Goal: Information Seeking & Learning: Compare options

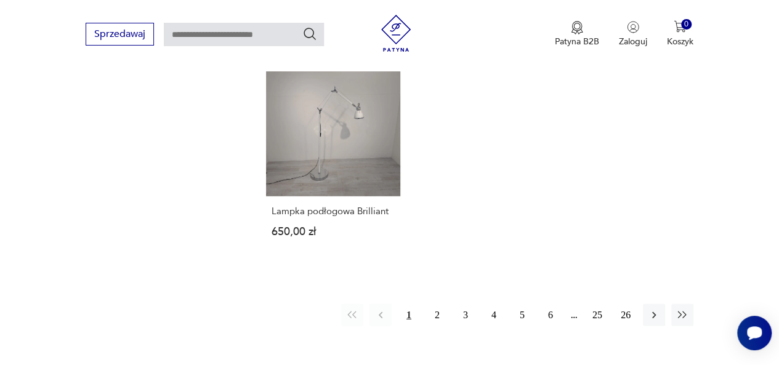
scroll to position [1689, 0]
click at [438, 315] on button "2" at bounding box center [437, 314] width 22 height 22
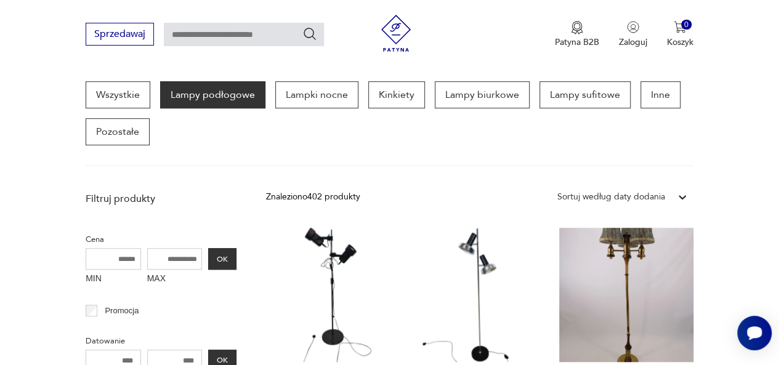
click at [438, 315] on link "Lampa podłogowa DBGM, lata 60./70. 900,00 zł" at bounding box center [479, 332] width 134 height 209
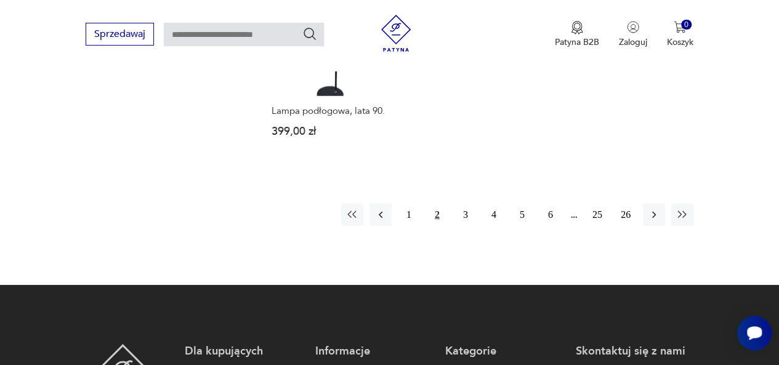
scroll to position [1787, 0]
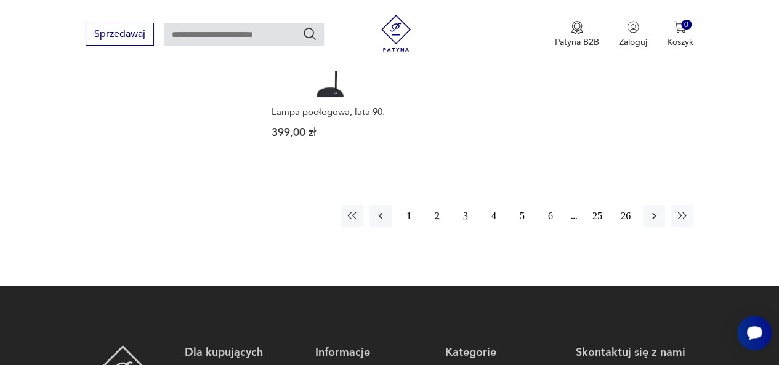
click at [463, 205] on button "3" at bounding box center [465, 216] width 22 height 22
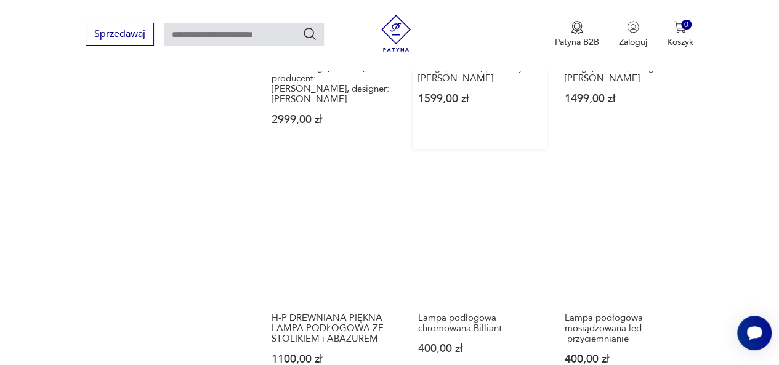
scroll to position [1408, 0]
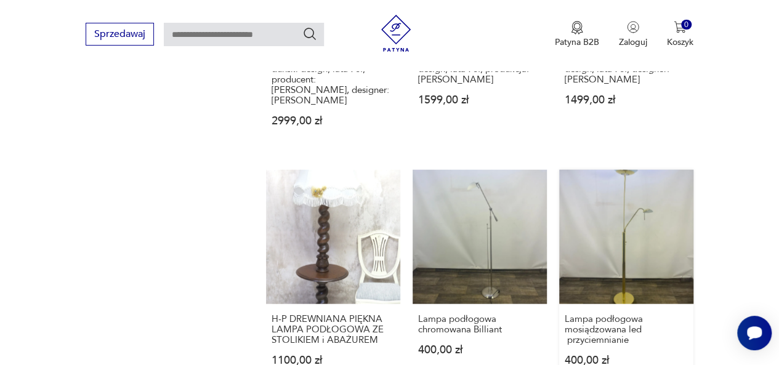
click at [622, 205] on link "Lampa podłogowa mosiądzowana led przyciemnianie 400,00 zł" at bounding box center [626, 280] width 134 height 220
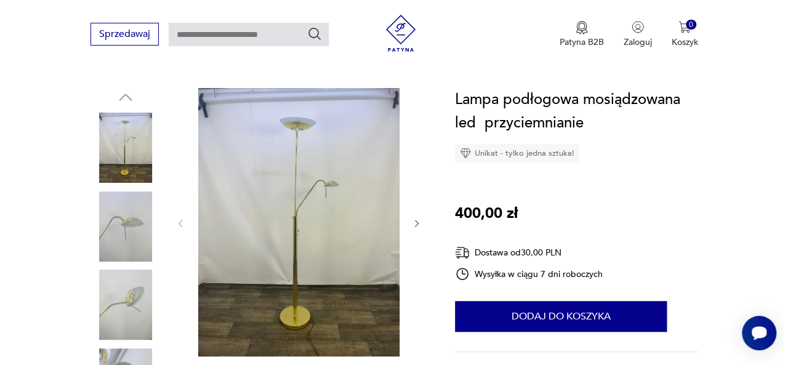
scroll to position [116, 0]
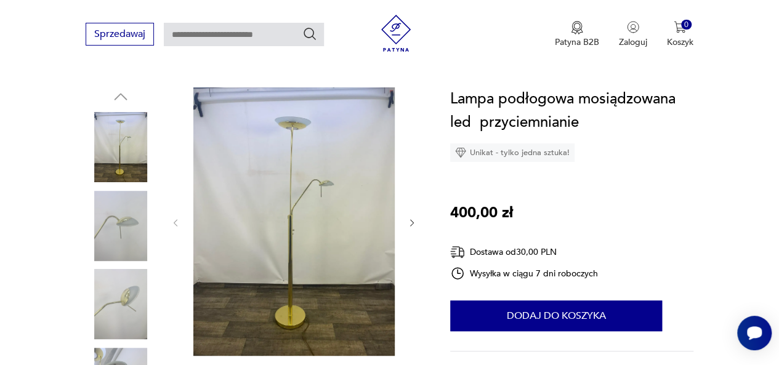
click at [293, 200] on img at bounding box center [293, 221] width 201 height 268
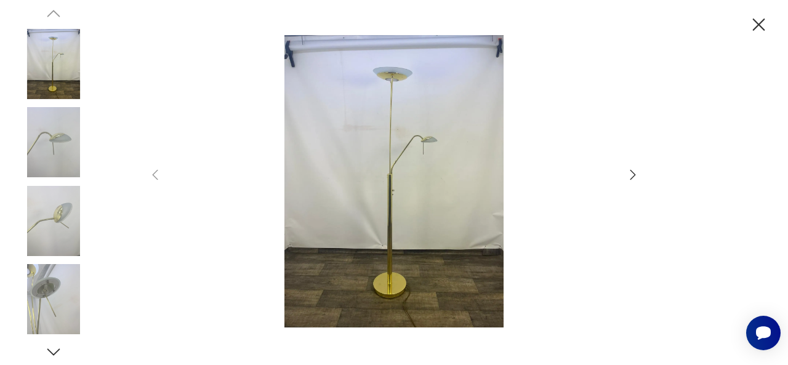
click at [55, 124] on img at bounding box center [53, 142] width 70 height 70
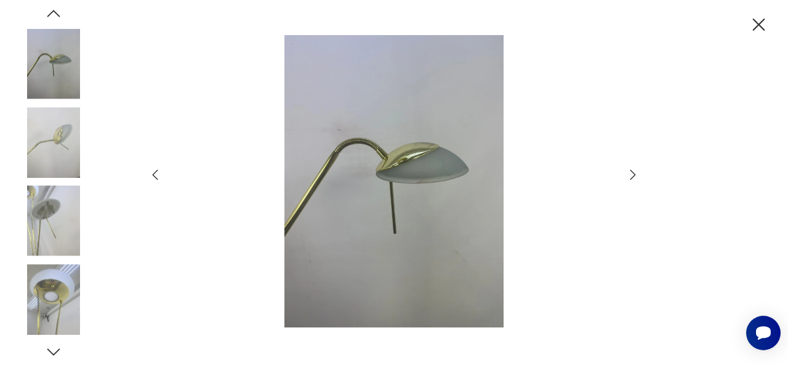
click at [54, 212] on img at bounding box center [53, 221] width 70 height 70
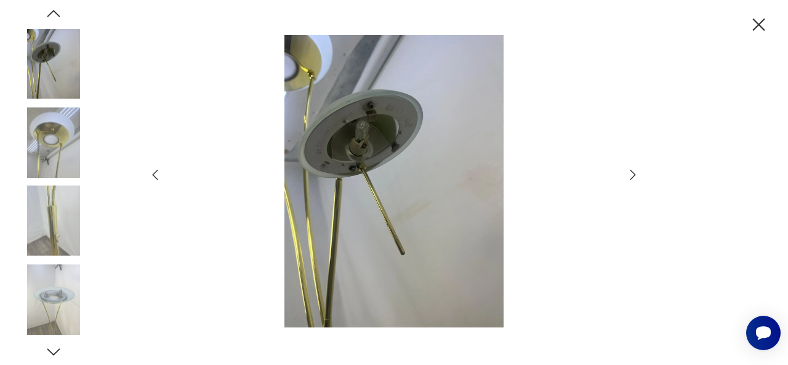
click at [59, 295] on img at bounding box center [53, 299] width 70 height 70
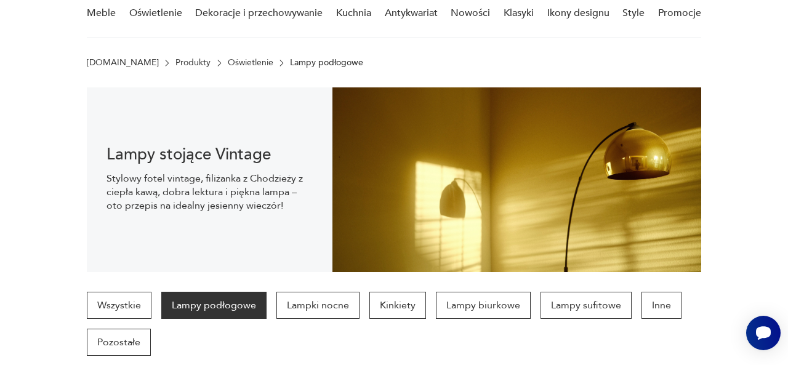
scroll to position [1380, 0]
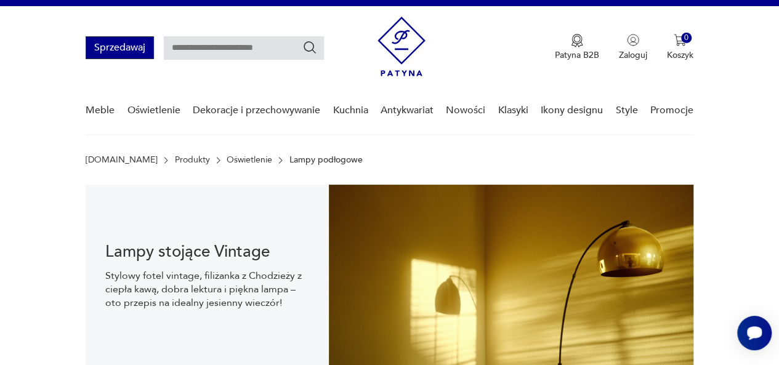
click at [113, 49] on button "Sprzedawaj" at bounding box center [120, 47] width 68 height 23
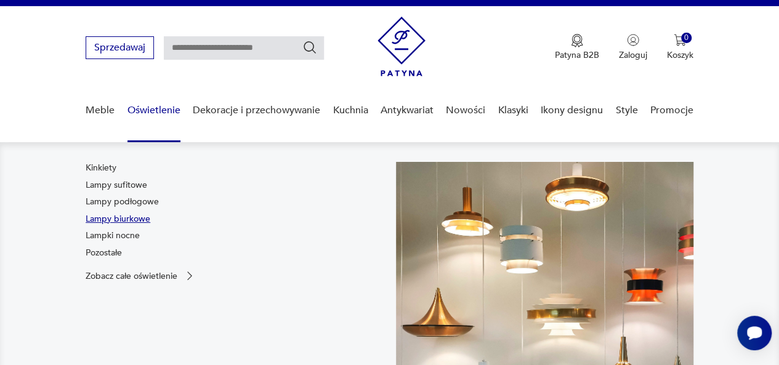
click at [109, 217] on link "Lampy biurkowe" at bounding box center [118, 219] width 65 height 12
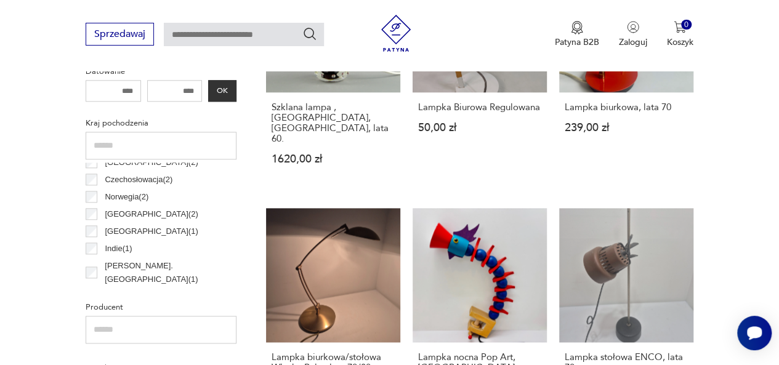
scroll to position [595, 0]
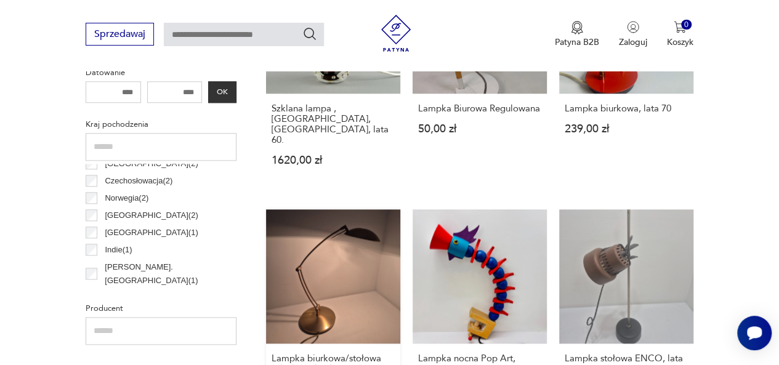
click at [311, 268] on link "Lampka biurkowa/stołowa Włoska Relco lata 70/80 400,00 zł" at bounding box center [333, 324] width 134 height 230
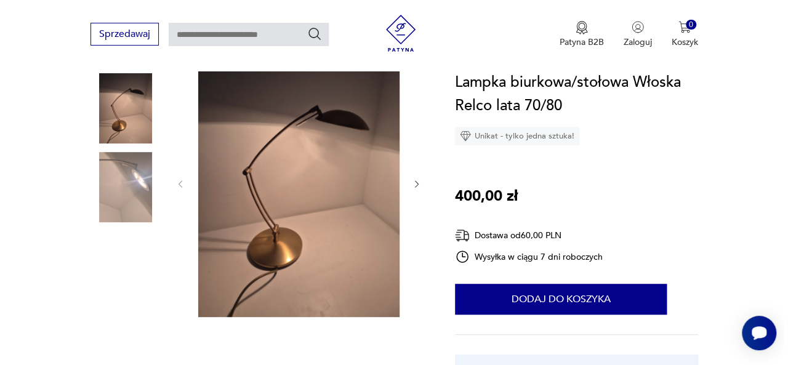
scroll to position [155, 0]
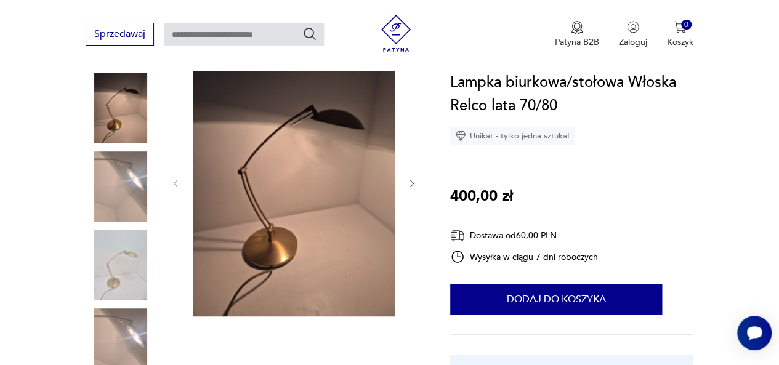
click at [309, 229] on img at bounding box center [293, 182] width 201 height 268
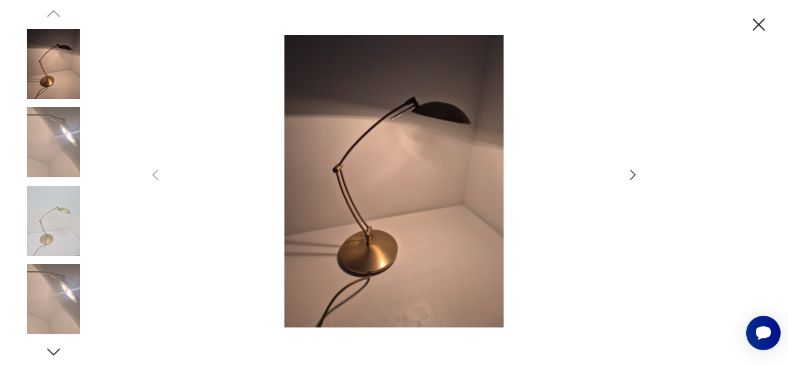
click at [41, 230] on img at bounding box center [53, 221] width 70 height 70
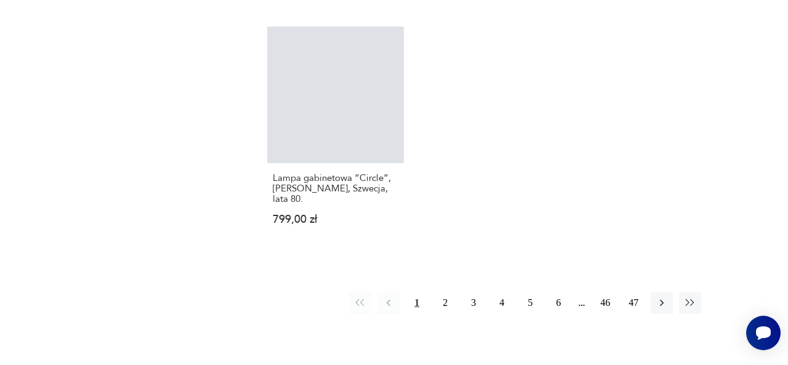
scroll to position [2377, 0]
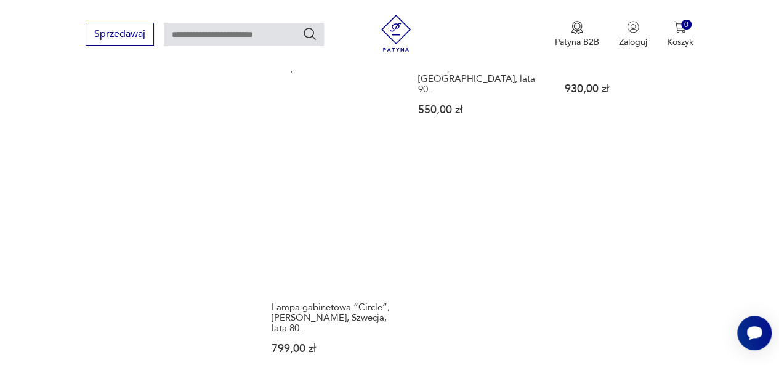
scroll to position [1678, 0]
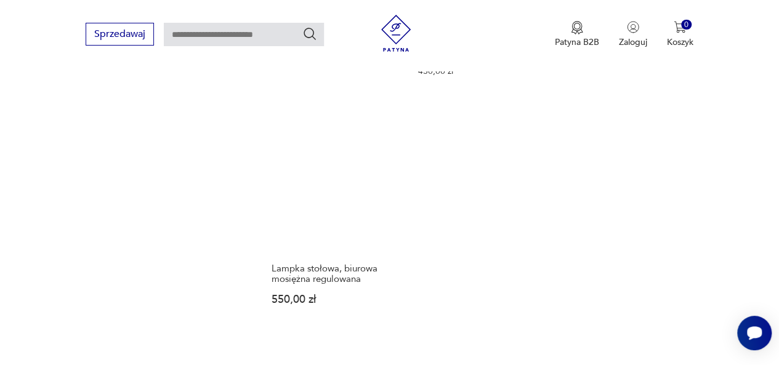
scroll to position [1680, 0]
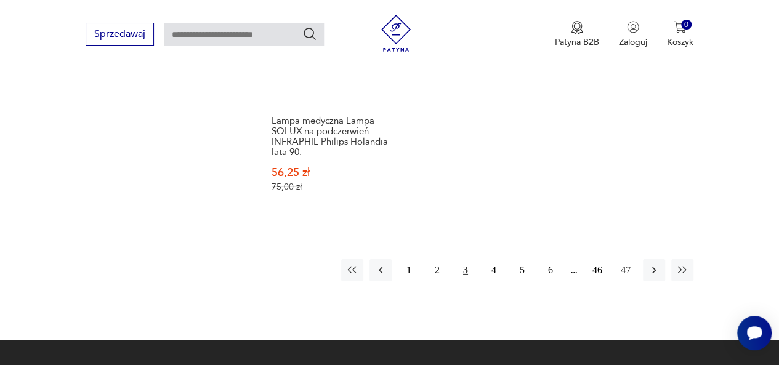
scroll to position [1828, 0]
click at [492, 259] on button "4" at bounding box center [494, 270] width 22 height 22
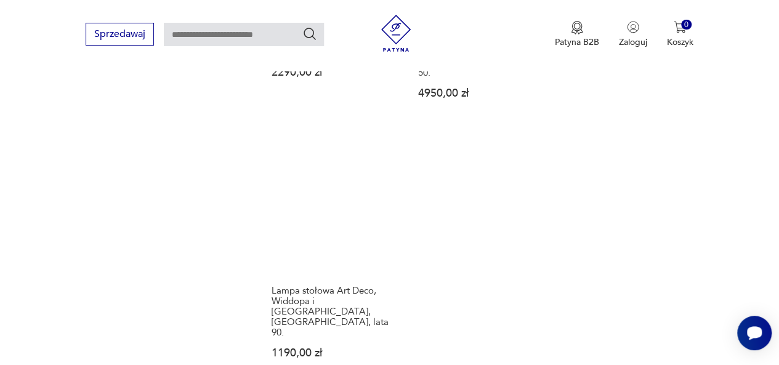
scroll to position [1717, 0]
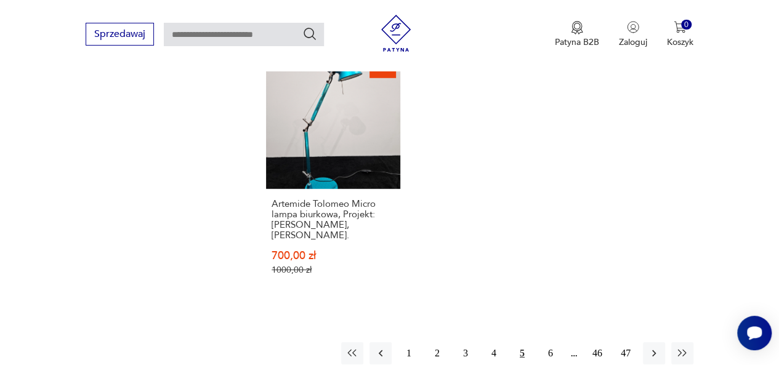
scroll to position [1775, 0]
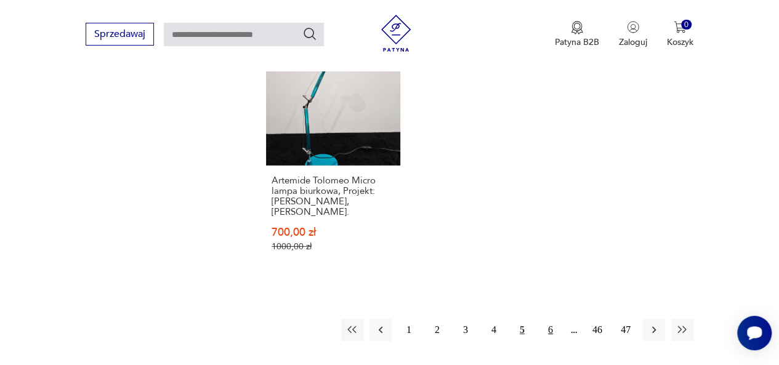
click at [549, 319] on button "6" at bounding box center [550, 330] width 22 height 22
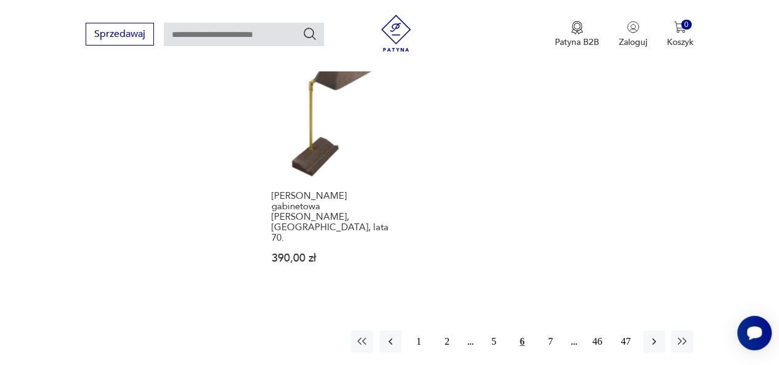
scroll to position [1771, 0]
click at [547, 329] on button "7" at bounding box center [550, 340] width 22 height 22
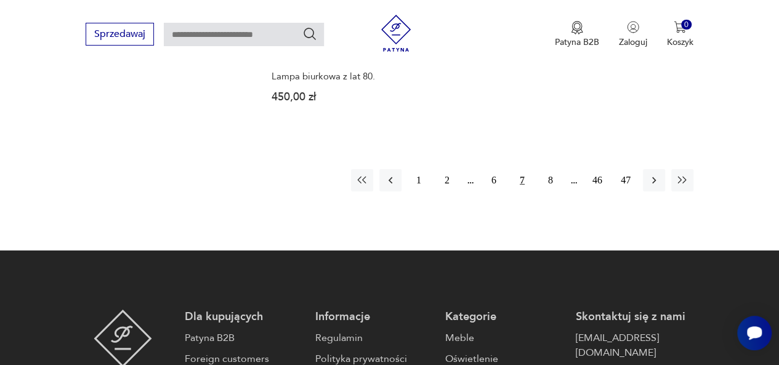
scroll to position [1871, 0]
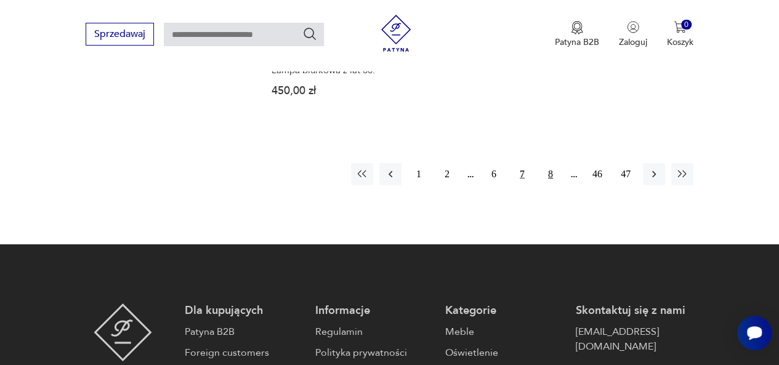
click at [549, 163] on button "8" at bounding box center [550, 174] width 22 height 22
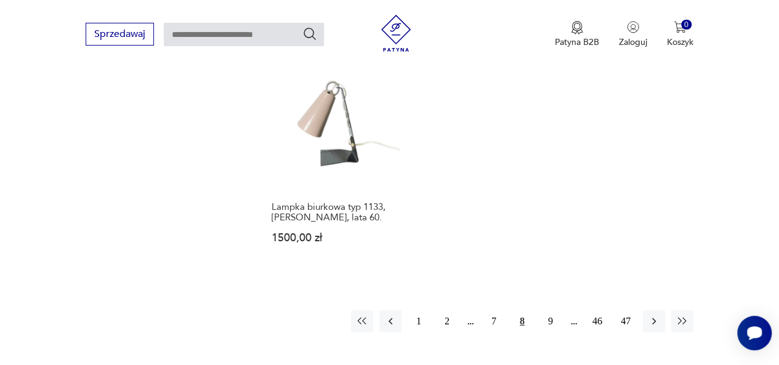
scroll to position [1772, 0]
click at [547, 308] on button "9" at bounding box center [550, 319] width 22 height 22
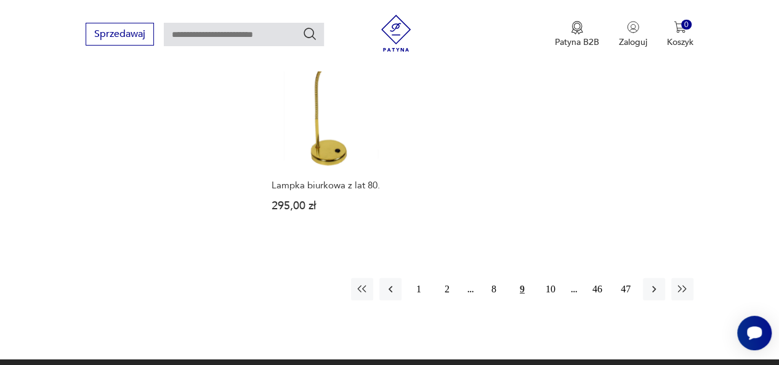
scroll to position [1753, 0]
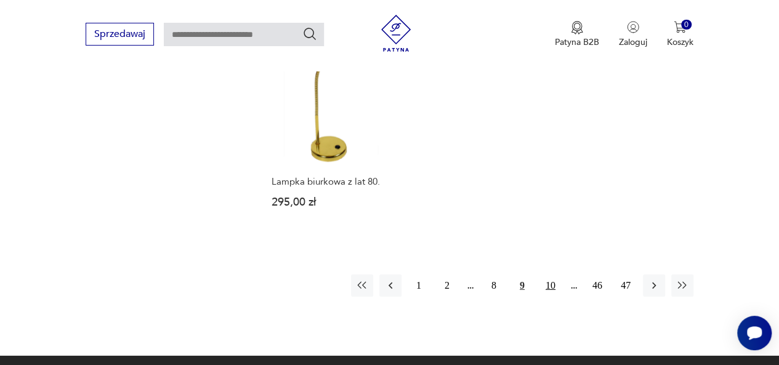
click at [551, 274] on button "10" at bounding box center [550, 285] width 22 height 22
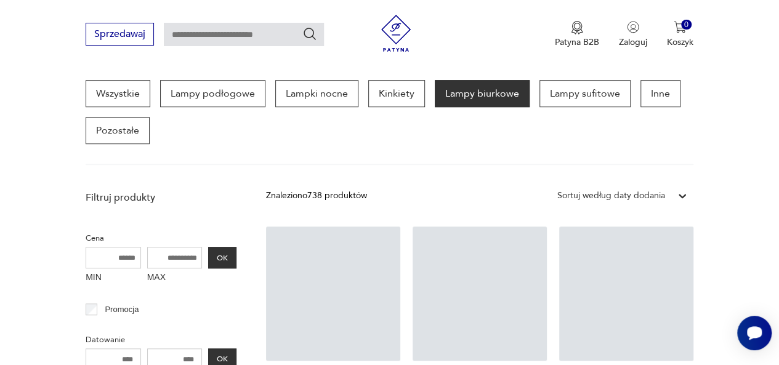
scroll to position [326, 0]
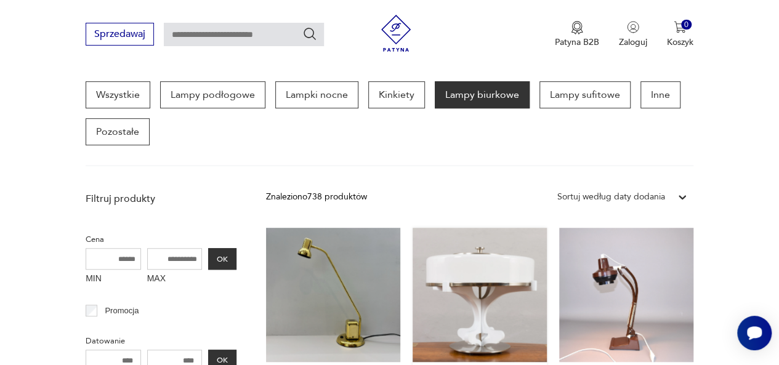
drag, startPoint x: 551, startPoint y: 240, endPoint x: 480, endPoint y: 279, distance: 81.2
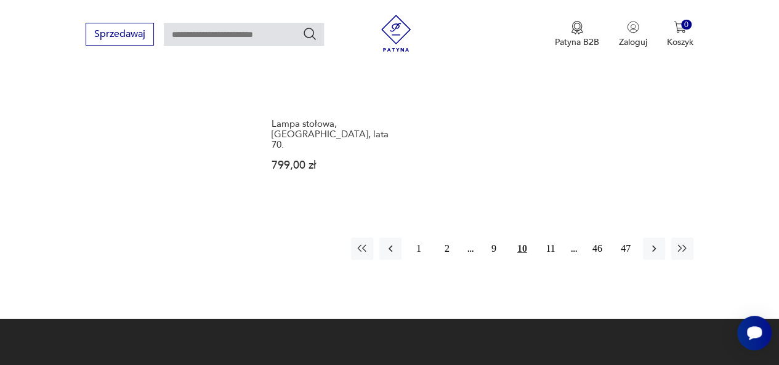
scroll to position [1840, 0]
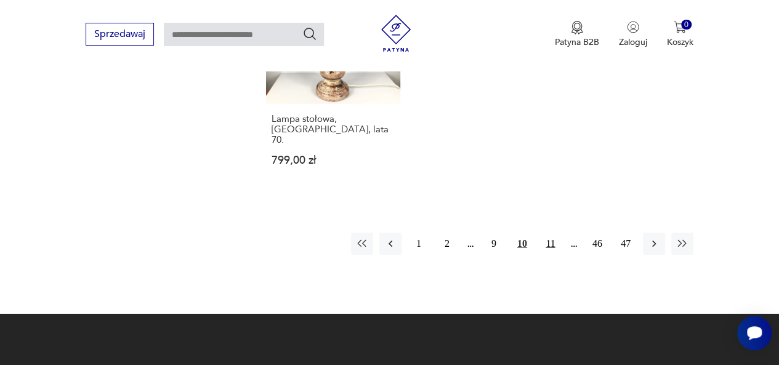
click at [550, 233] on button "11" at bounding box center [550, 244] width 22 height 22
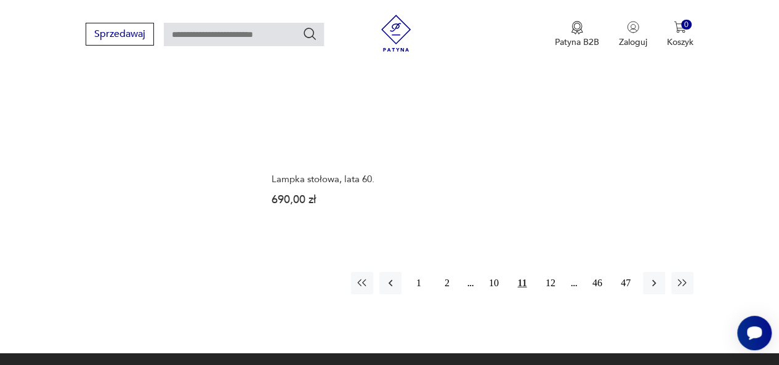
scroll to position [1820, 0]
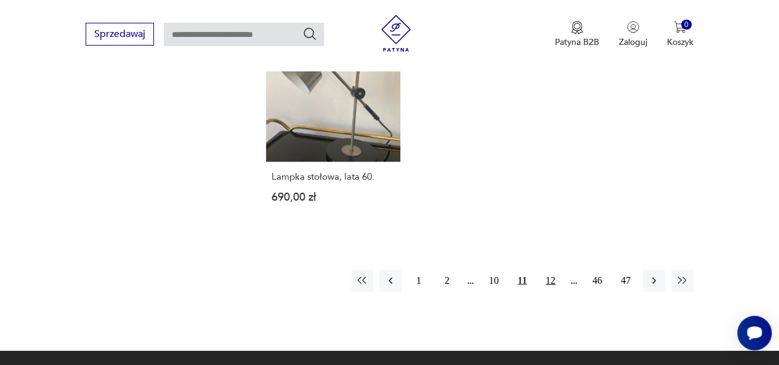
click at [549, 270] on button "12" at bounding box center [550, 281] width 22 height 22
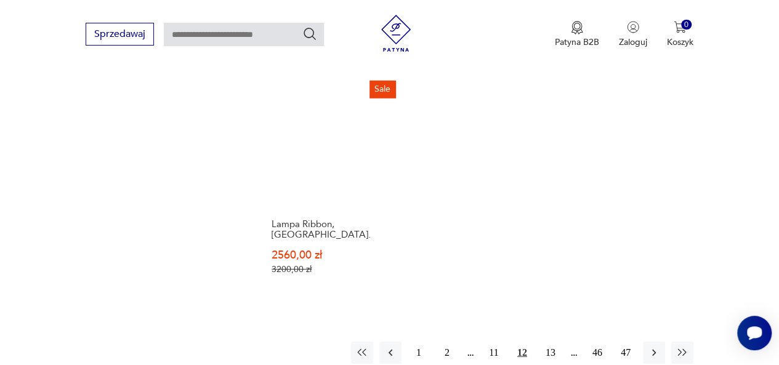
scroll to position [1749, 0]
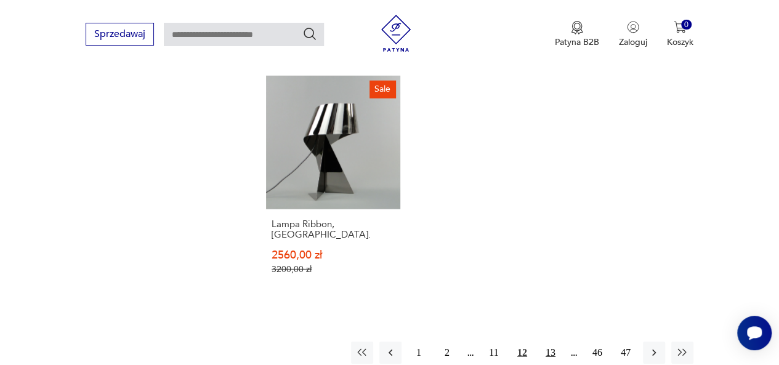
click at [550, 342] on button "13" at bounding box center [550, 353] width 22 height 22
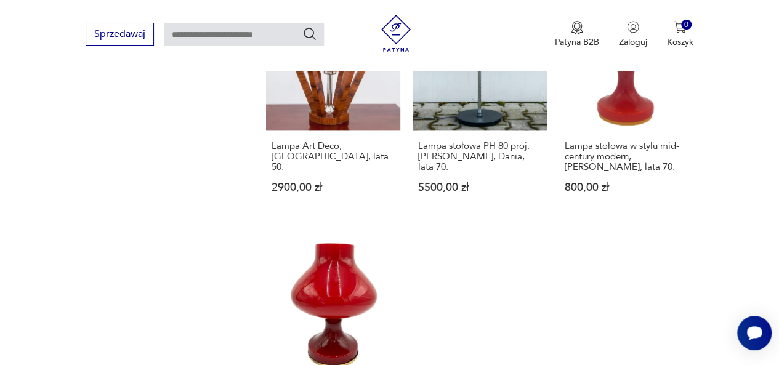
scroll to position [1803, 0]
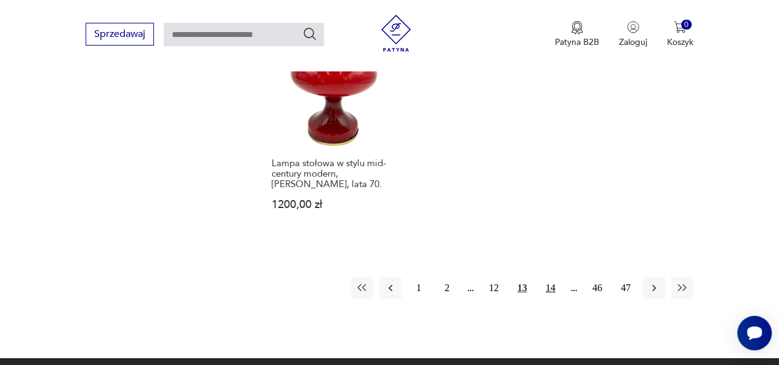
click at [547, 277] on button "14" at bounding box center [550, 288] width 22 height 22
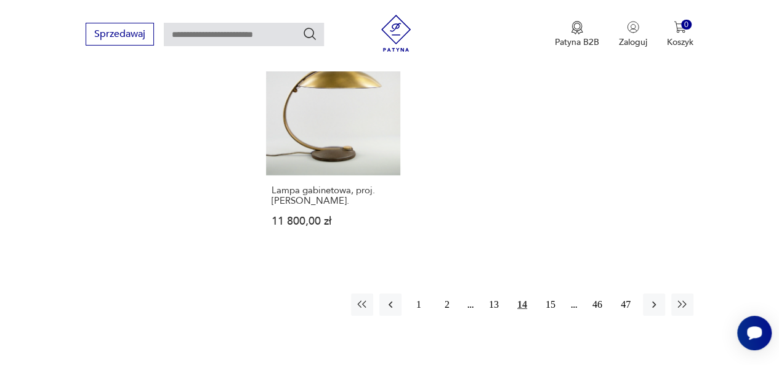
scroll to position [1742, 0]
click at [550, 292] on button "15" at bounding box center [550, 303] width 22 height 22
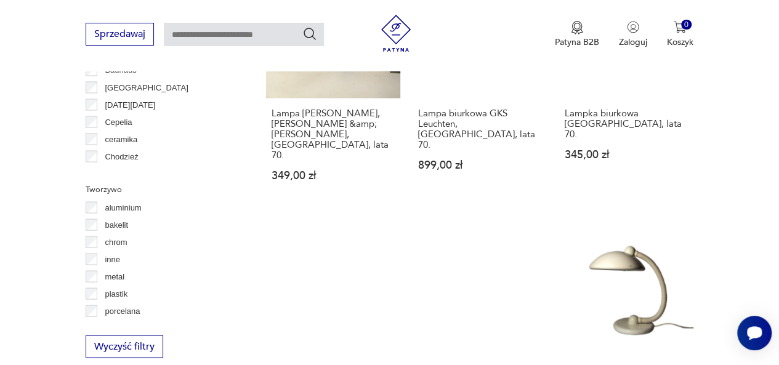
scroll to position [1027, 0]
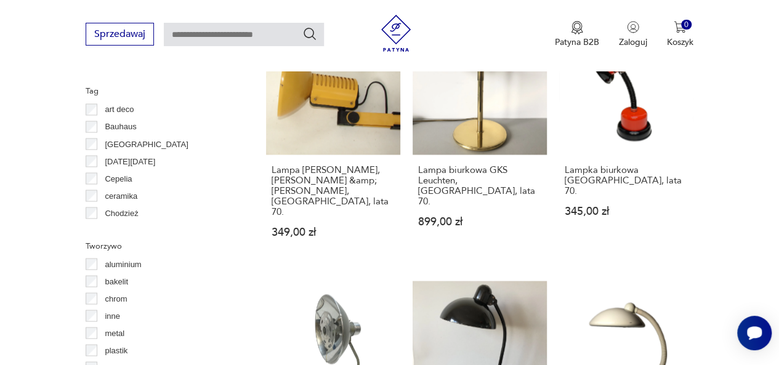
click at [225, 36] on input "text" at bounding box center [244, 34] width 160 height 23
type input "**********"
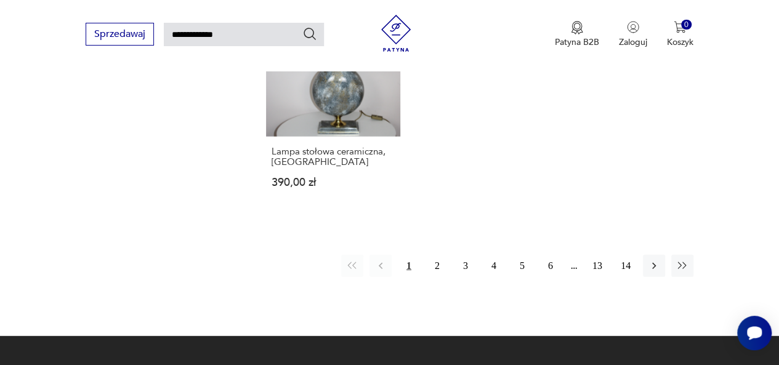
scroll to position [1513, 0]
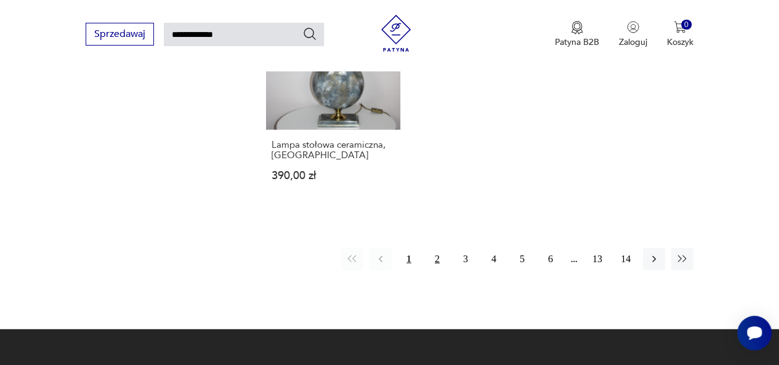
click at [438, 248] on button "2" at bounding box center [437, 259] width 22 height 22
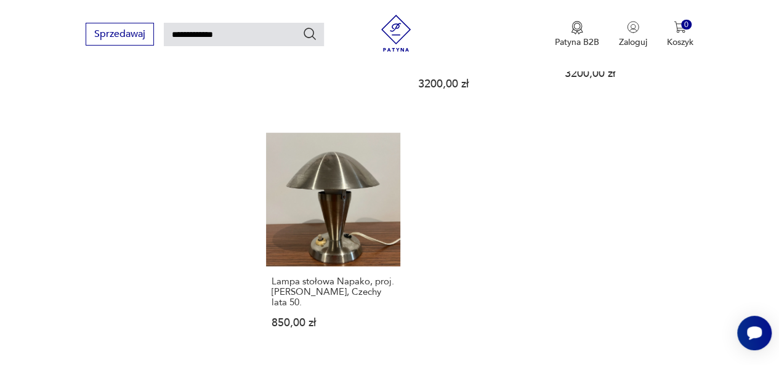
scroll to position [1406, 0]
click at [318, 132] on link "Lampa stołowa Napako, proj. Josef Hurka, Czechy lata 50. 850,00 zł" at bounding box center [333, 242] width 134 height 220
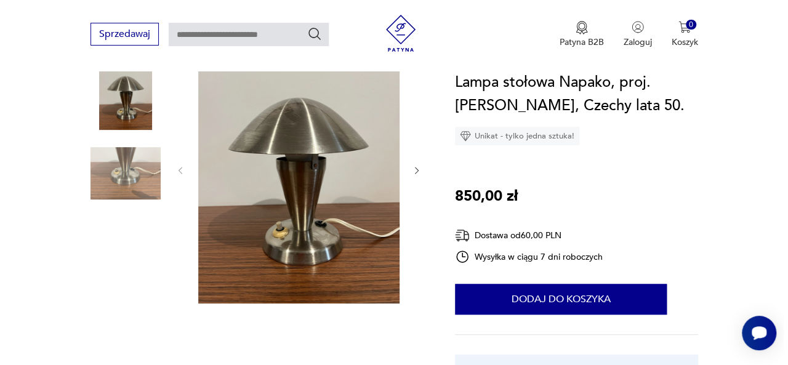
scroll to position [167, 0]
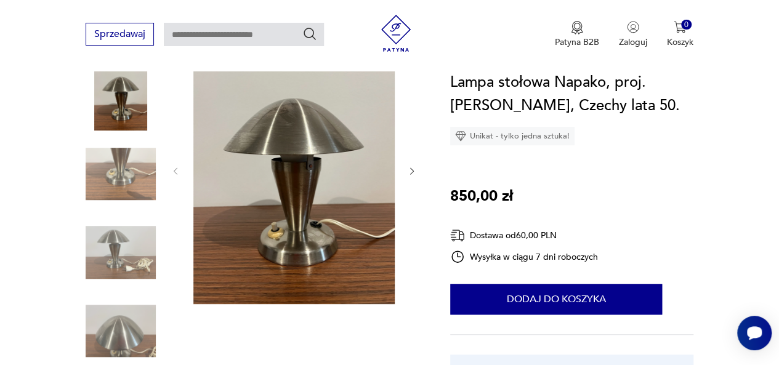
click at [287, 222] on img at bounding box center [293, 170] width 201 height 268
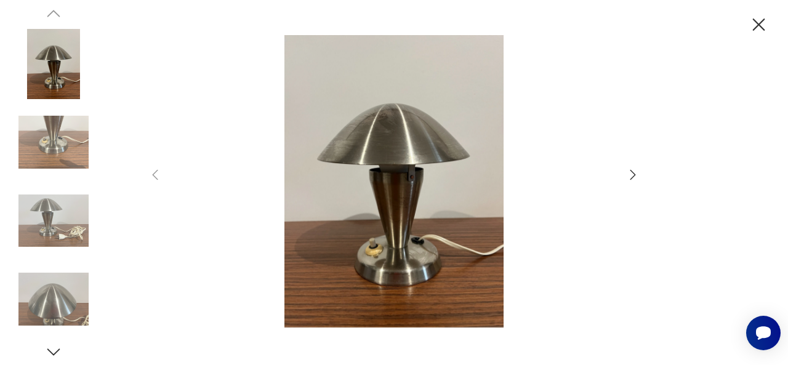
click at [630, 173] on icon "button" at bounding box center [632, 174] width 15 height 15
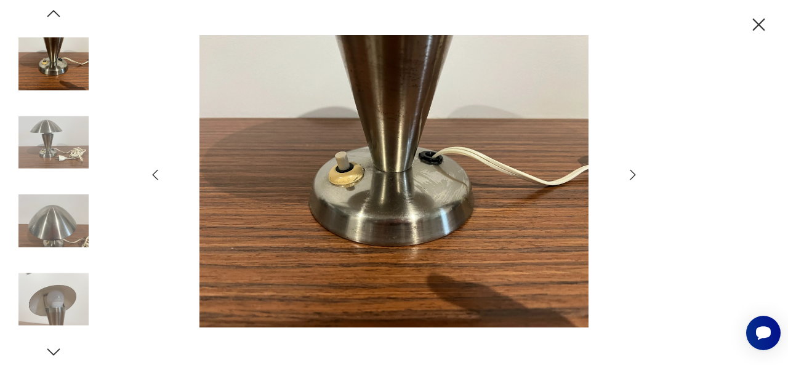
click at [630, 173] on icon "button" at bounding box center [632, 174] width 15 height 15
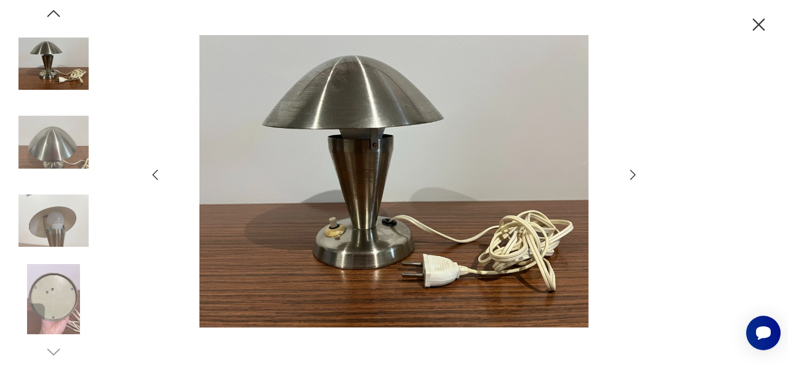
type input "**********"
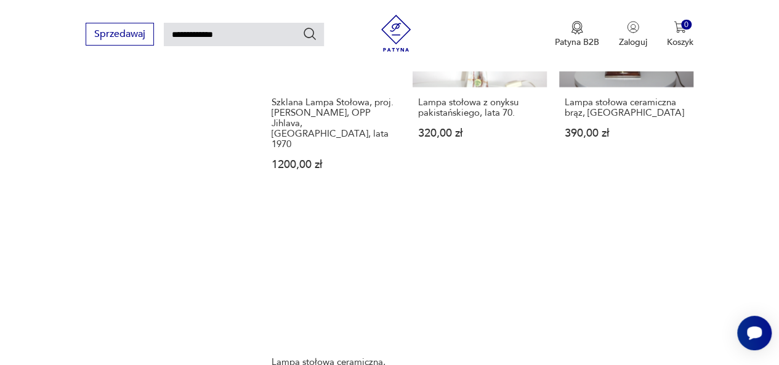
scroll to position [1493, 0]
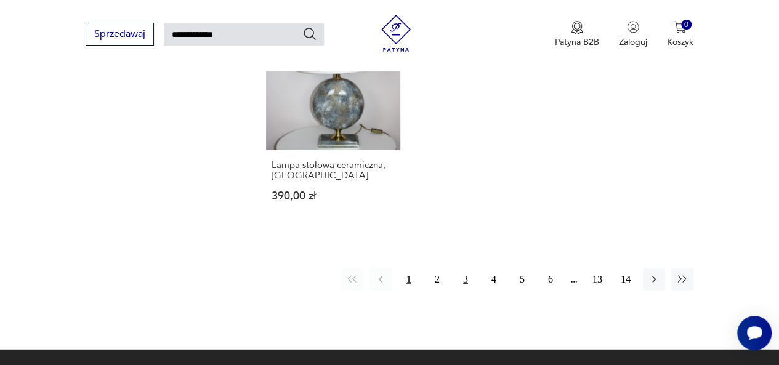
click at [465, 268] on button "3" at bounding box center [465, 279] width 22 height 22
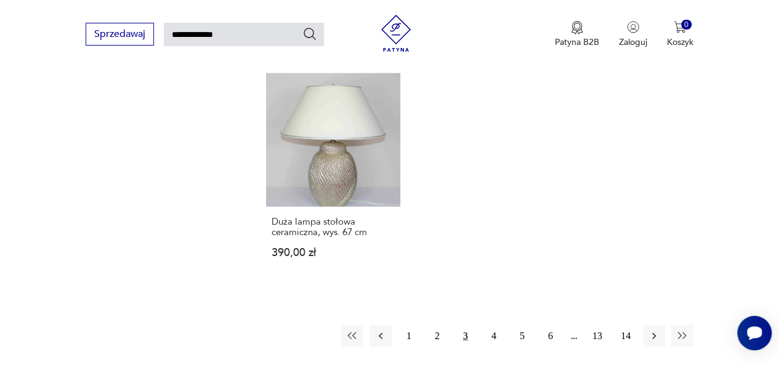
scroll to position [1475, 0]
click at [652, 334] on icon "button" at bounding box center [654, 337] width 4 height 7
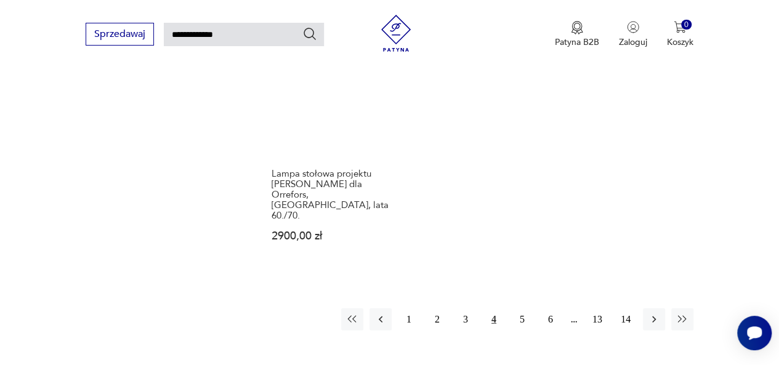
scroll to position [1507, 0]
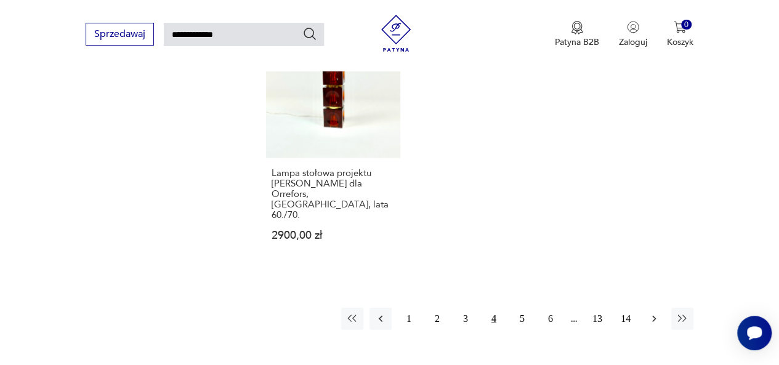
click at [655, 313] on icon "button" at bounding box center [653, 319] width 12 height 12
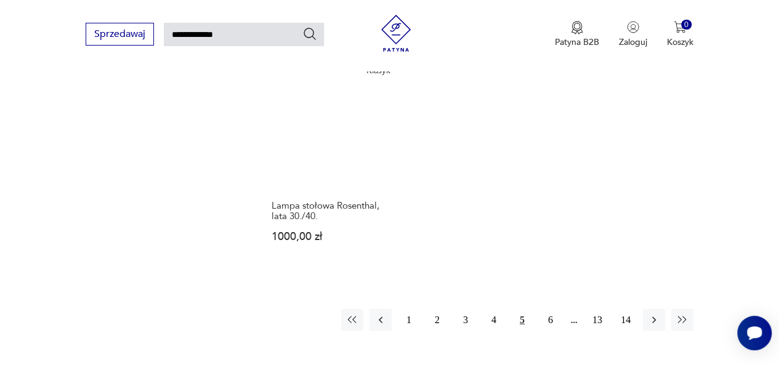
scroll to position [1531, 0]
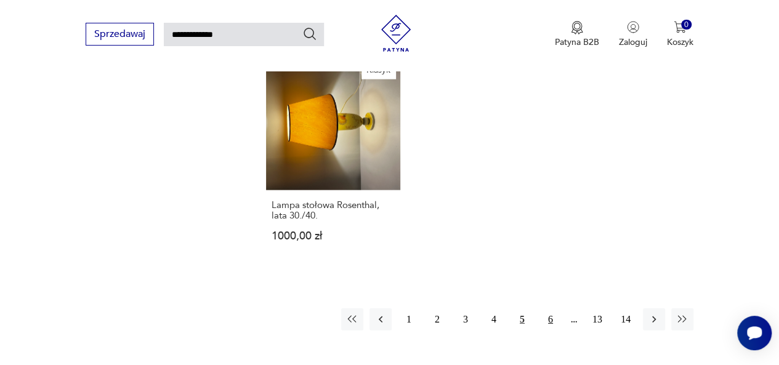
click at [553, 308] on button "6" at bounding box center [550, 319] width 22 height 22
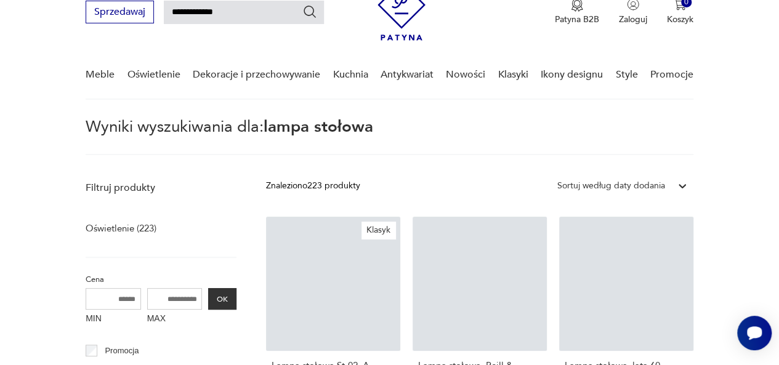
scroll to position [44, 0]
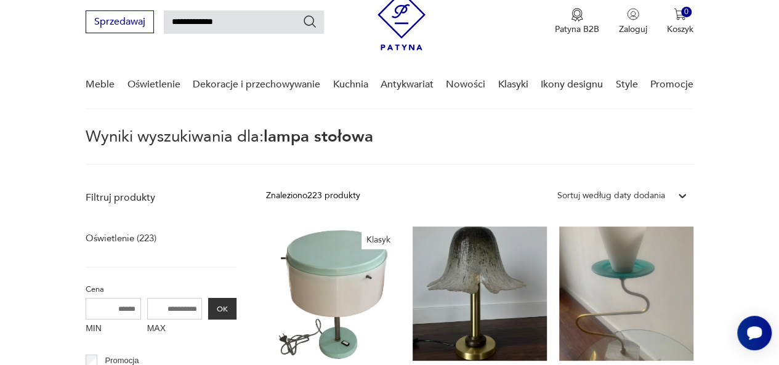
drag, startPoint x: 553, startPoint y: 248, endPoint x: 724, endPoint y: 219, distance: 174.1
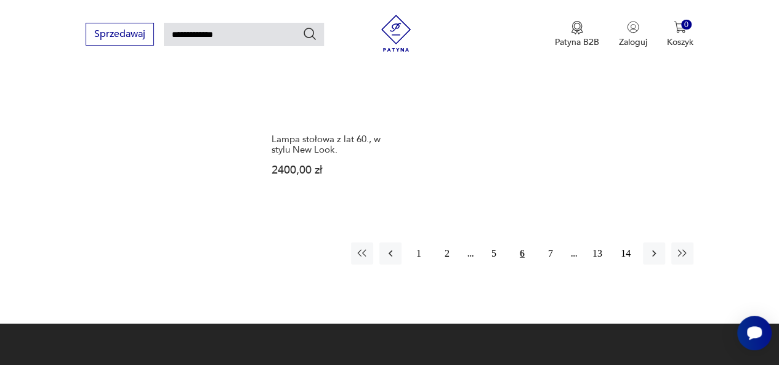
scroll to position [1537, 0]
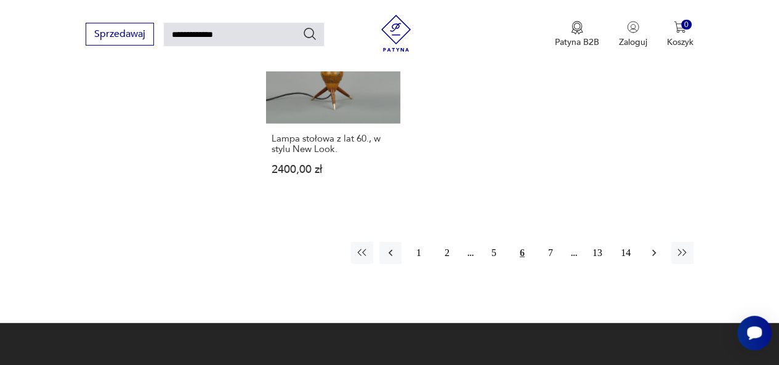
click at [656, 247] on icon "button" at bounding box center [653, 253] width 12 height 12
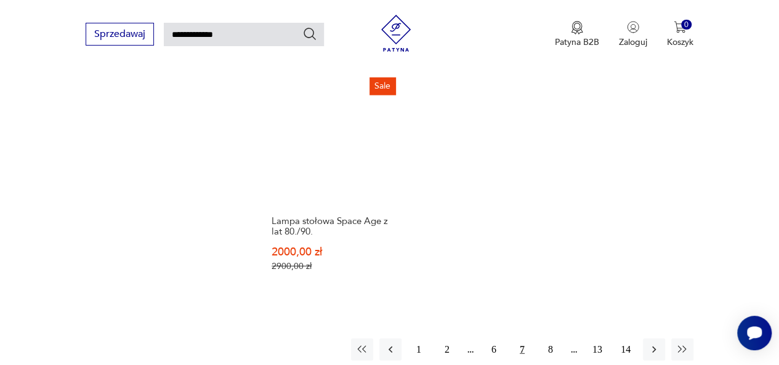
scroll to position [1463, 0]
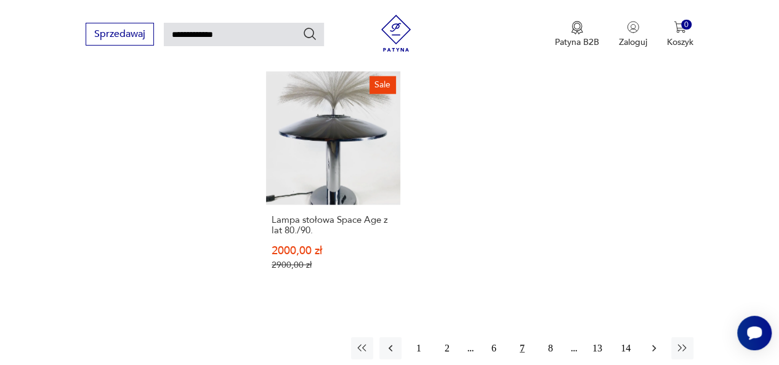
click at [654, 345] on icon "button" at bounding box center [654, 348] width 4 height 7
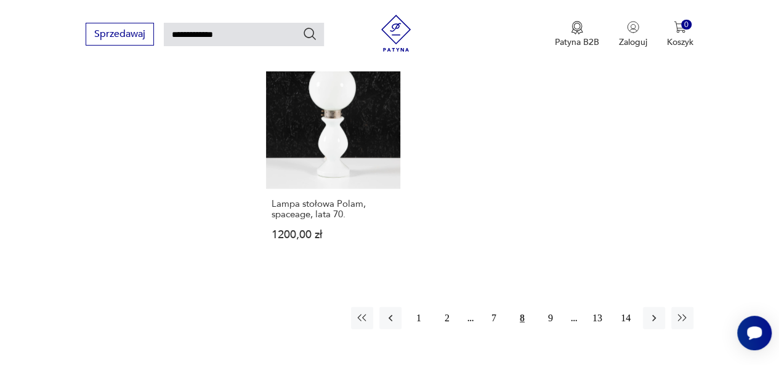
scroll to position [1488, 0]
click at [652, 313] on icon "button" at bounding box center [653, 319] width 12 height 12
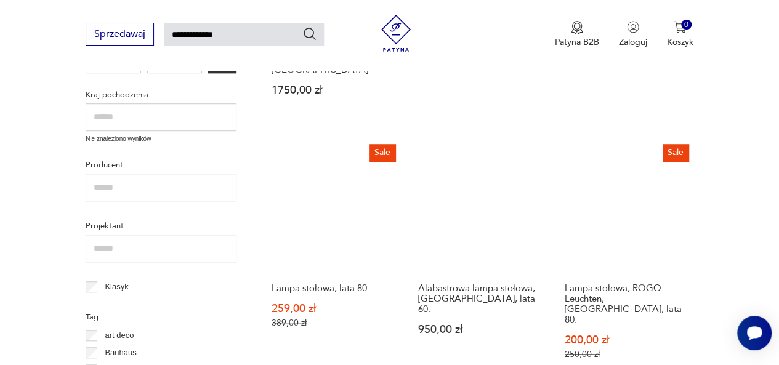
scroll to position [361, 0]
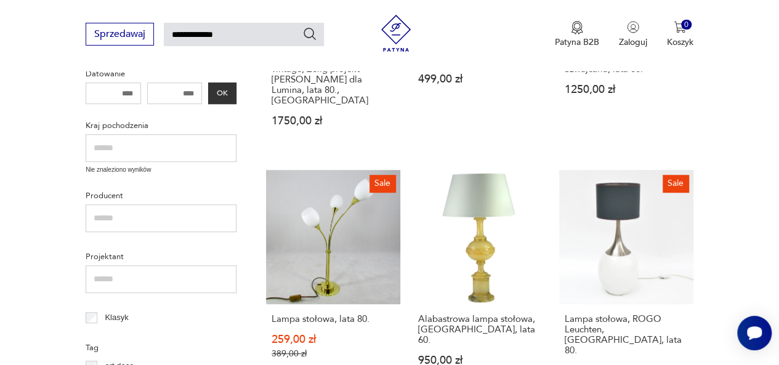
click at [266, 33] on input "**********" at bounding box center [244, 34] width 160 height 23
type input "**********"
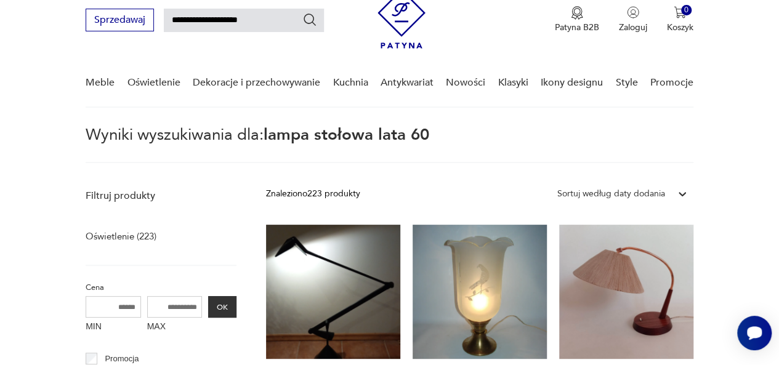
scroll to position [44, 0]
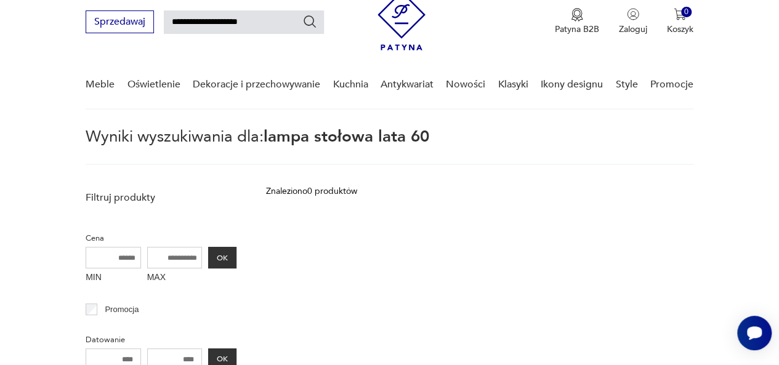
type input "**********"
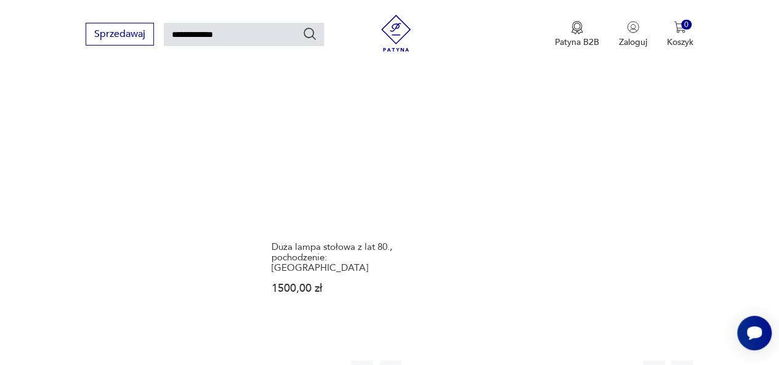
scroll to position [1455, 0]
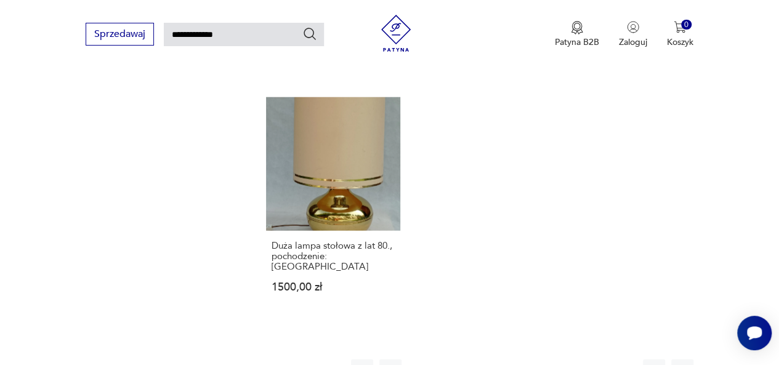
click at [549, 359] on button "10" at bounding box center [550, 370] width 22 height 22
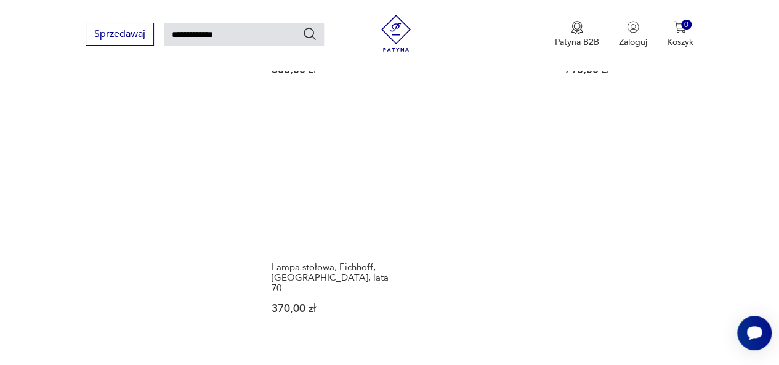
scroll to position [1430, 0]
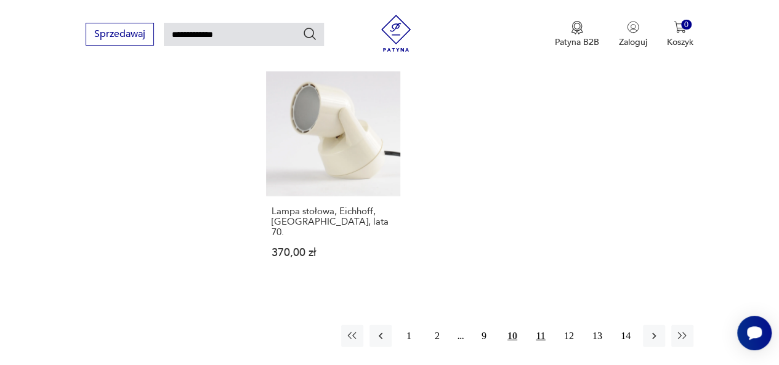
click at [540, 325] on button "11" at bounding box center [540, 336] width 22 height 22
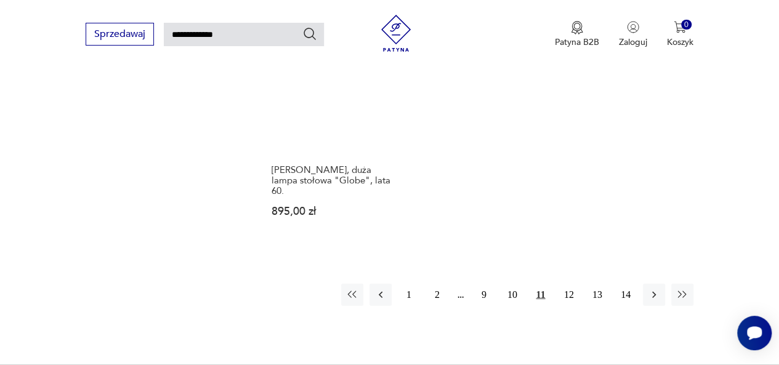
scroll to position [1494, 0]
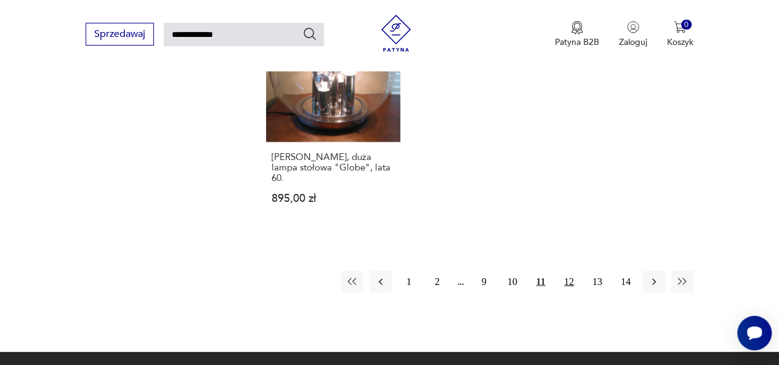
click at [571, 271] on button "12" at bounding box center [569, 282] width 22 height 22
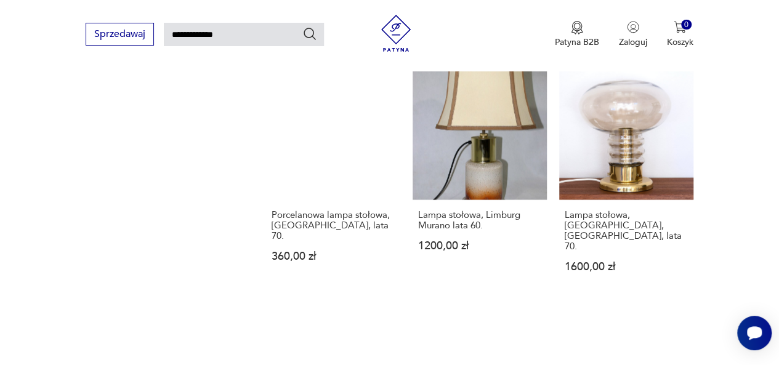
scroll to position [1370, 0]
